Goal: Task Accomplishment & Management: Use online tool/utility

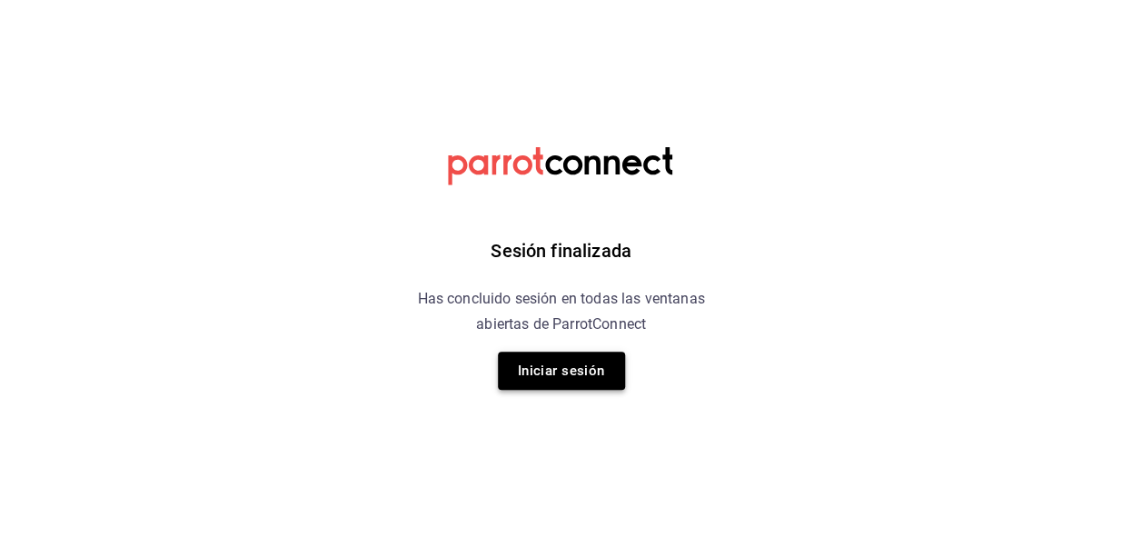
click at [575, 370] on button "Iniciar sesión" at bounding box center [561, 371] width 127 height 38
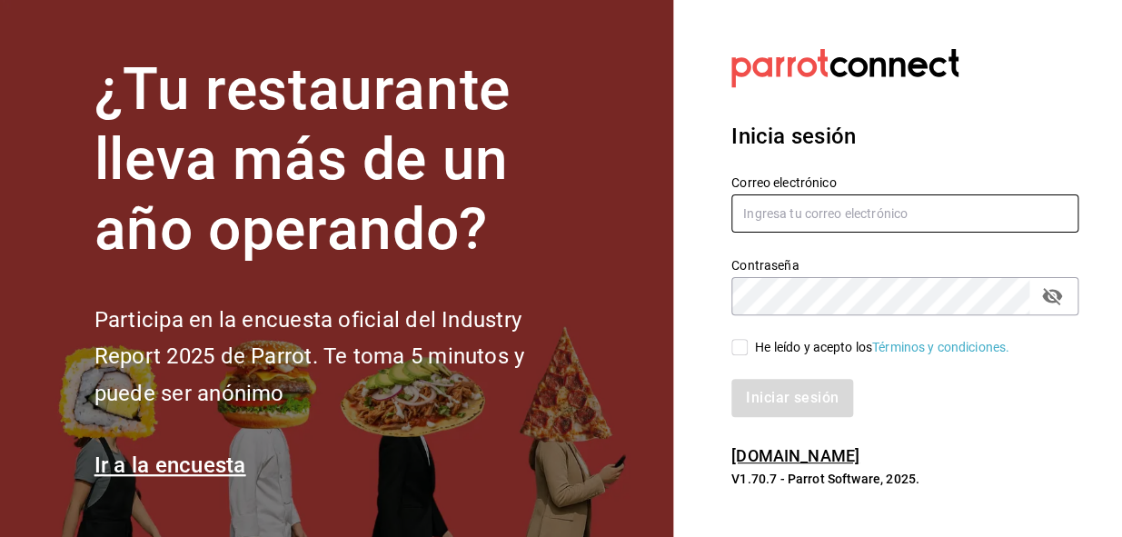
type input "[EMAIL_ADDRESS][DOMAIN_NAME]"
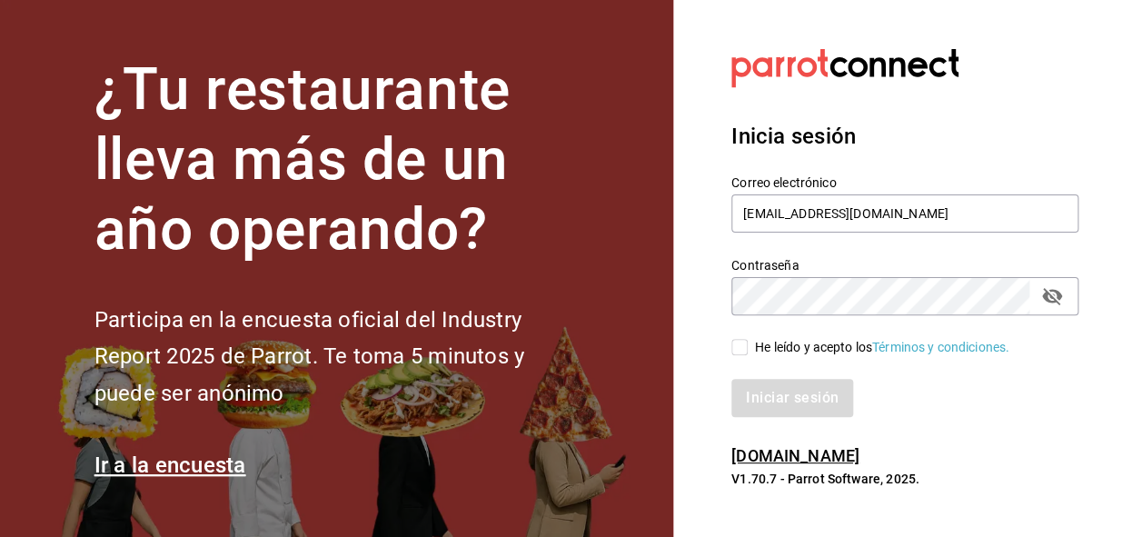
click at [738, 348] on input "He leído y acepto los Términos y condiciones." at bounding box center [740, 347] width 16 height 16
checkbox input "true"
click at [799, 383] on button "Iniciar sesión" at bounding box center [794, 398] width 124 height 38
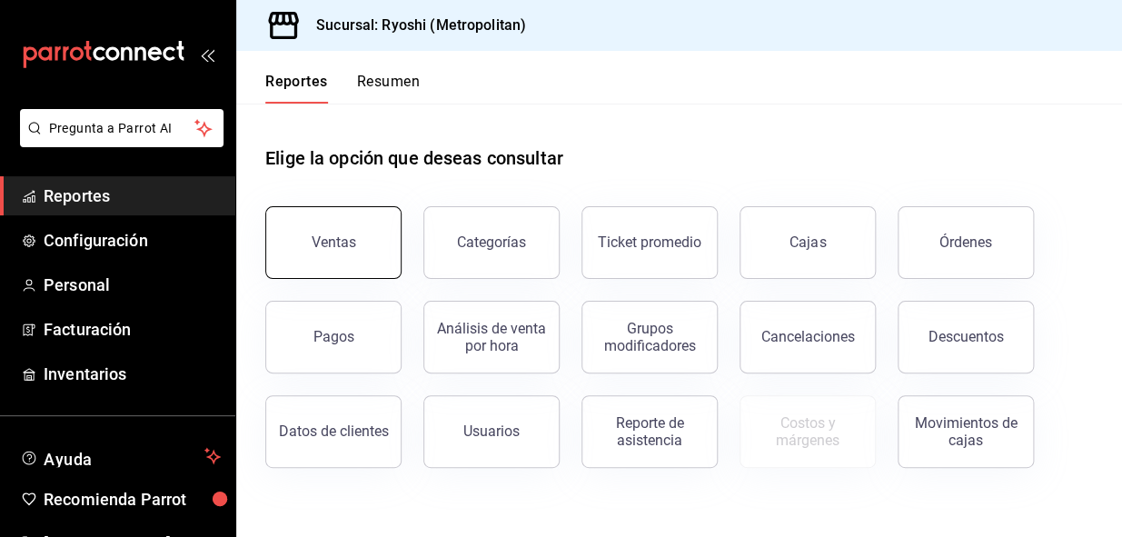
click at [328, 245] on div "Ventas" at bounding box center [334, 242] width 45 height 17
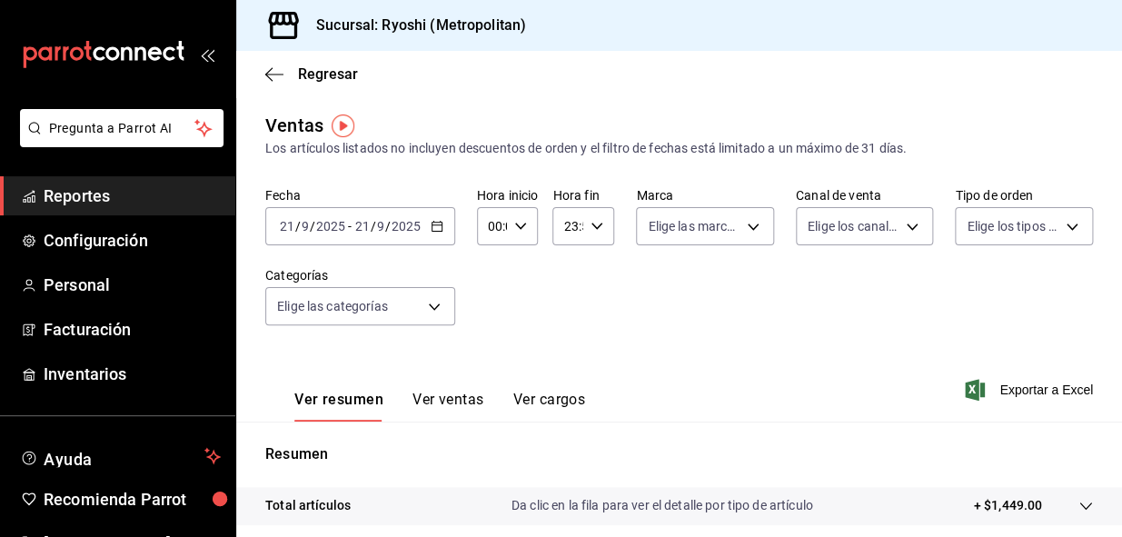
click at [435, 221] on icon "button" at bounding box center [437, 226] width 13 height 13
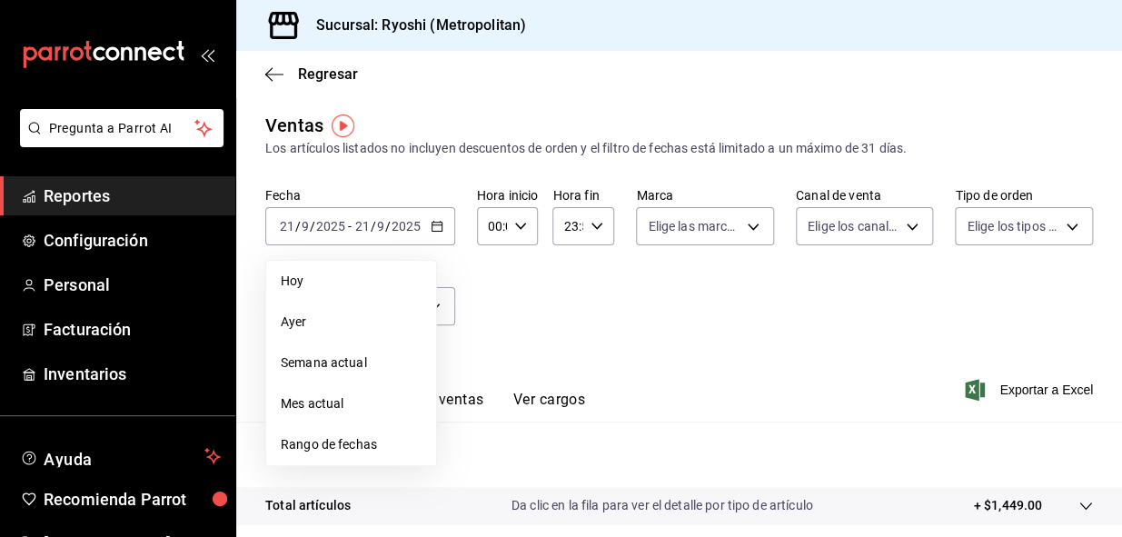
click at [331, 441] on span "Rango de fechas" at bounding box center [351, 444] width 141 height 19
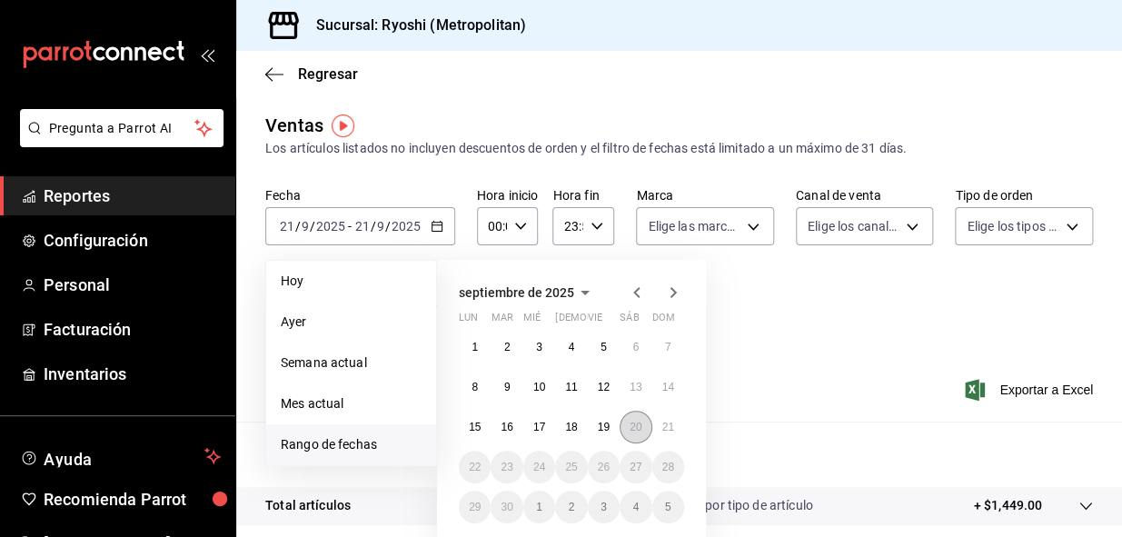
click at [635, 423] on abbr "20" at bounding box center [636, 427] width 12 height 13
click at [672, 426] on abbr "21" at bounding box center [668, 427] width 12 height 13
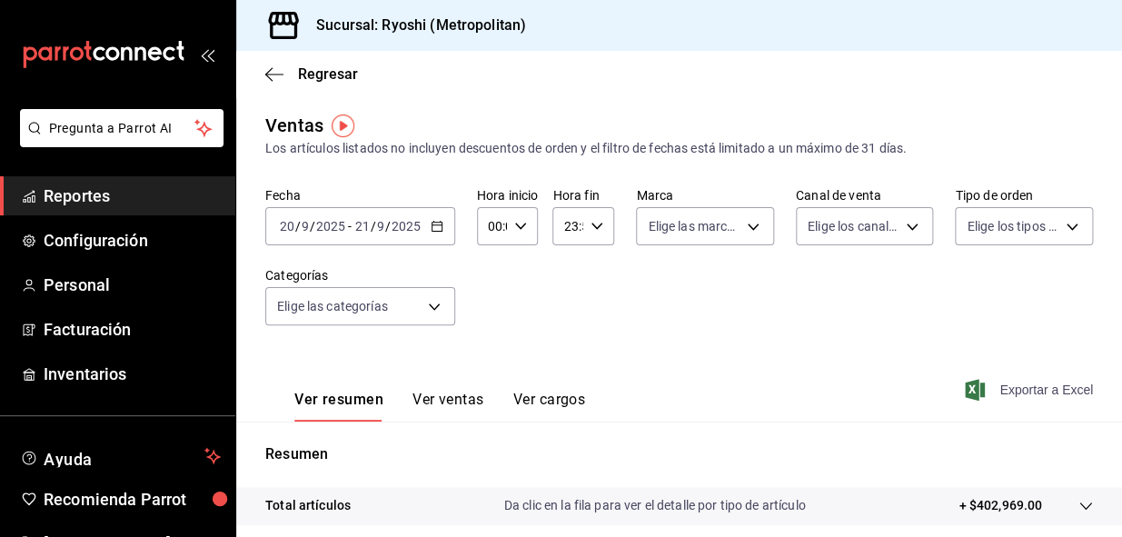
click at [1009, 386] on span "Exportar a Excel" at bounding box center [1031, 390] width 124 height 22
click at [266, 70] on icon "button" at bounding box center [274, 74] width 18 height 16
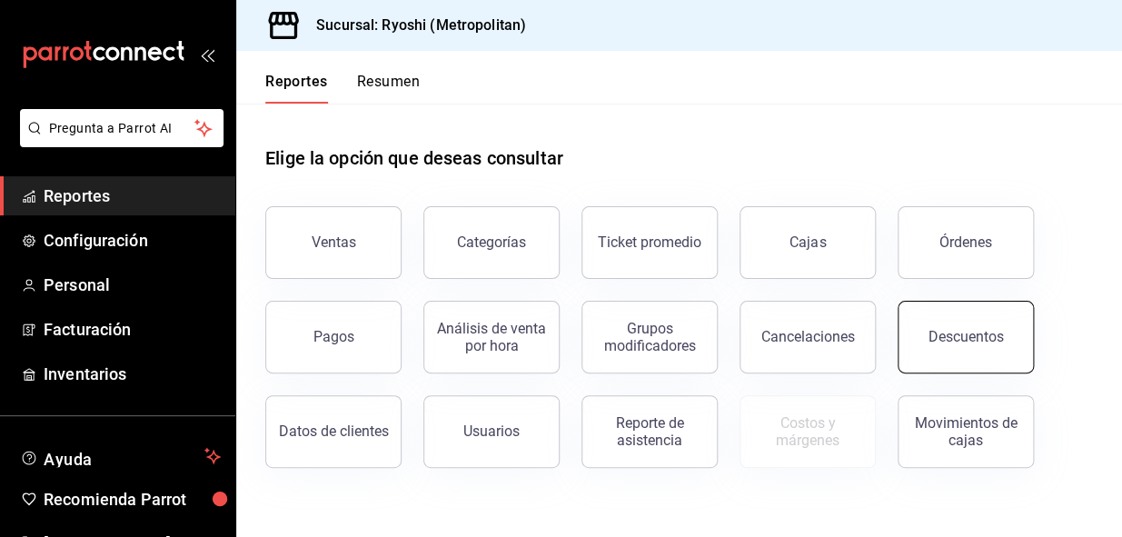
click at [971, 340] on div "Descuentos" at bounding box center [966, 336] width 75 height 17
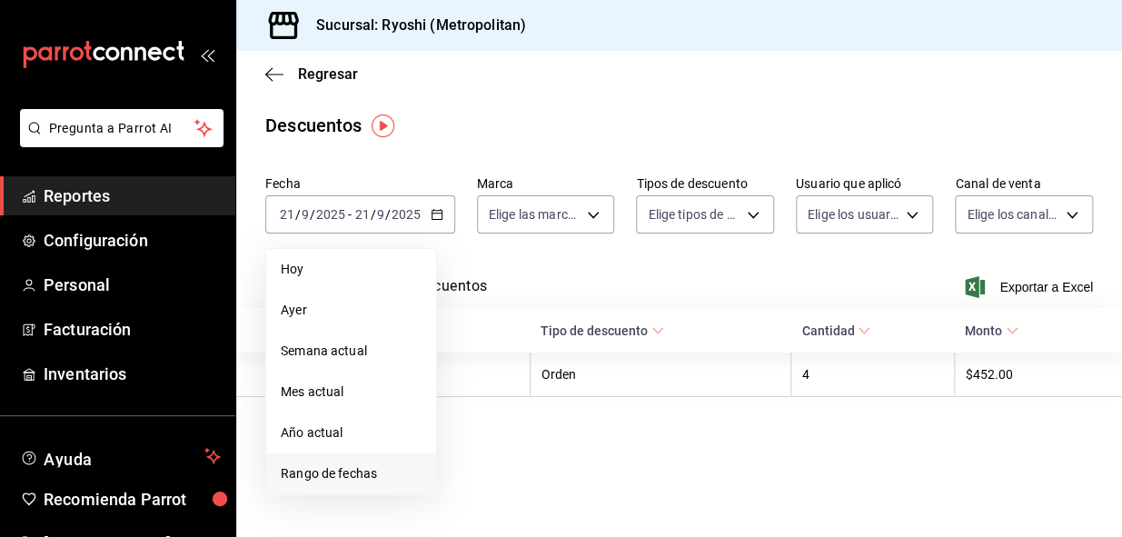
click at [340, 482] on span "Rango de fechas" at bounding box center [351, 473] width 141 height 19
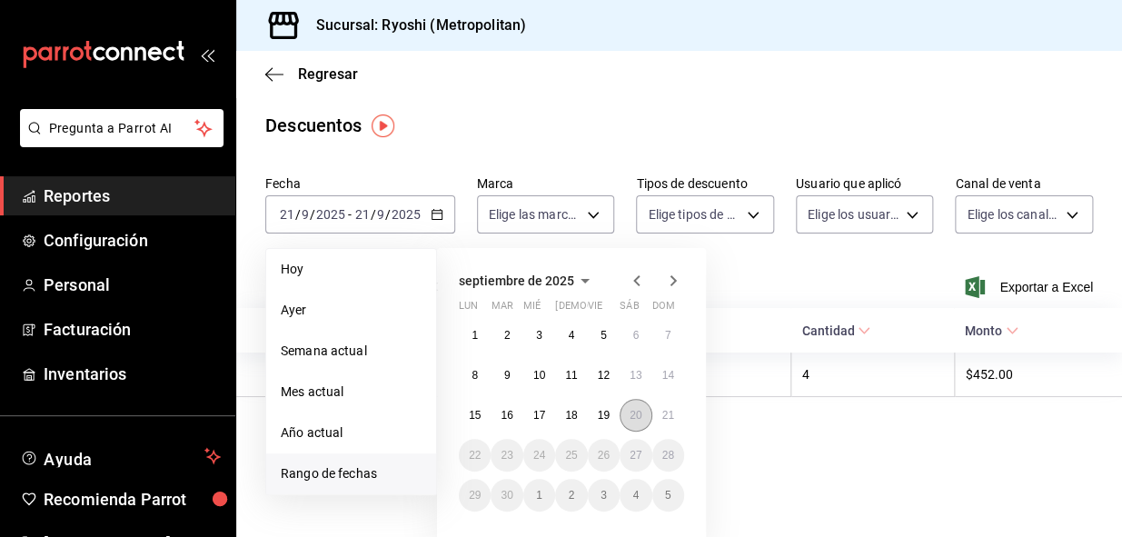
click at [634, 421] on abbr "20" at bounding box center [636, 415] width 12 height 13
click at [671, 417] on abbr "21" at bounding box center [668, 415] width 12 height 13
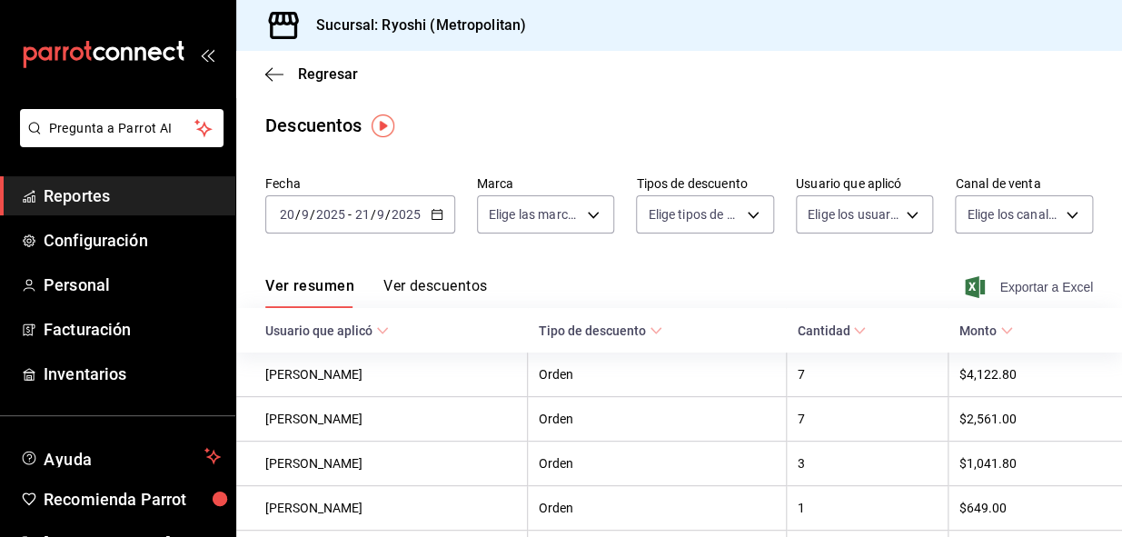
click at [1039, 287] on span "Exportar a Excel" at bounding box center [1031, 287] width 124 height 22
